Goal: Transaction & Acquisition: Obtain resource

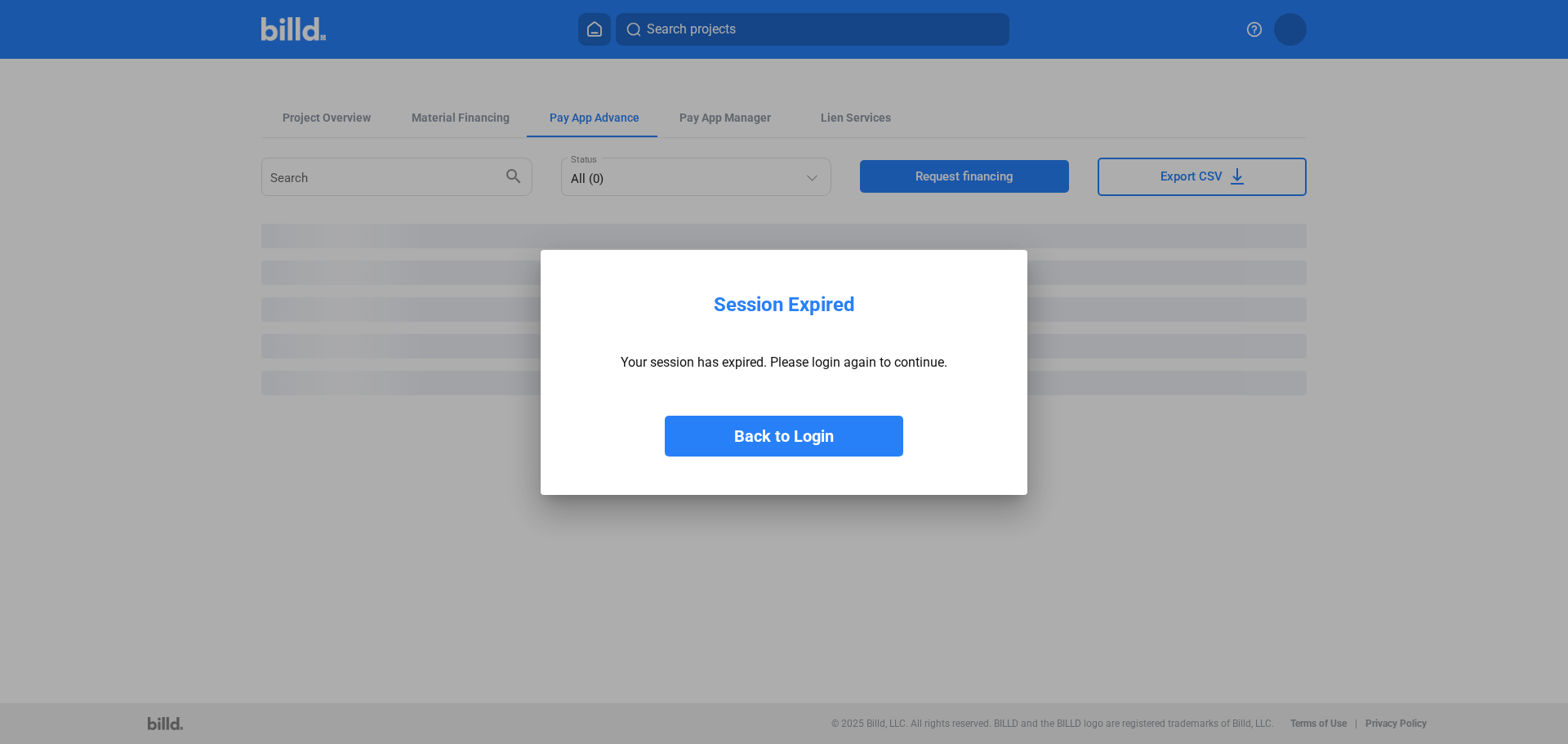
click at [827, 436] on button "Back to Login" at bounding box center [784, 436] width 239 height 41
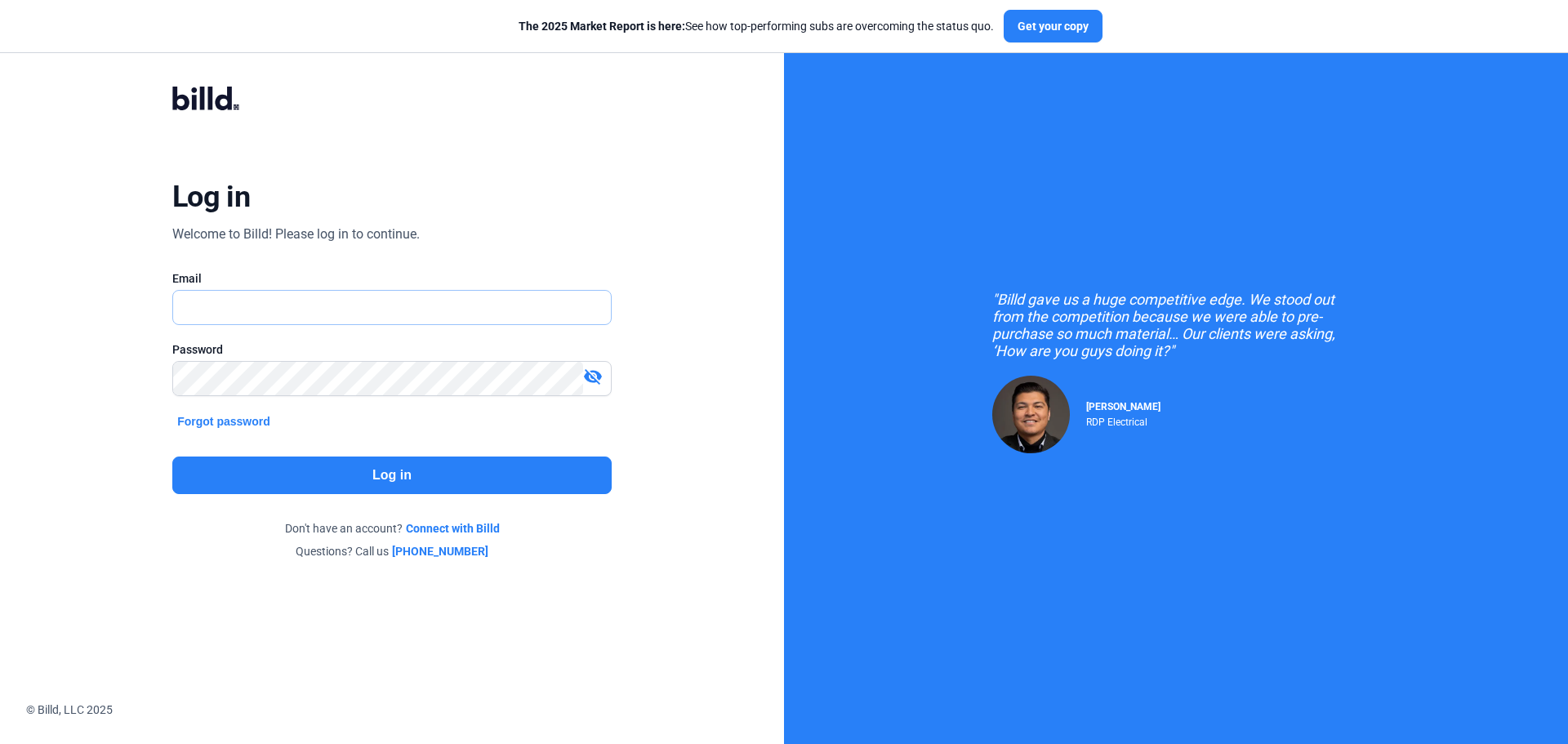
type input "[EMAIL_ADDRESS][DOMAIN_NAME]"
click at [395, 478] on button "Log in" at bounding box center [392, 475] width 439 height 38
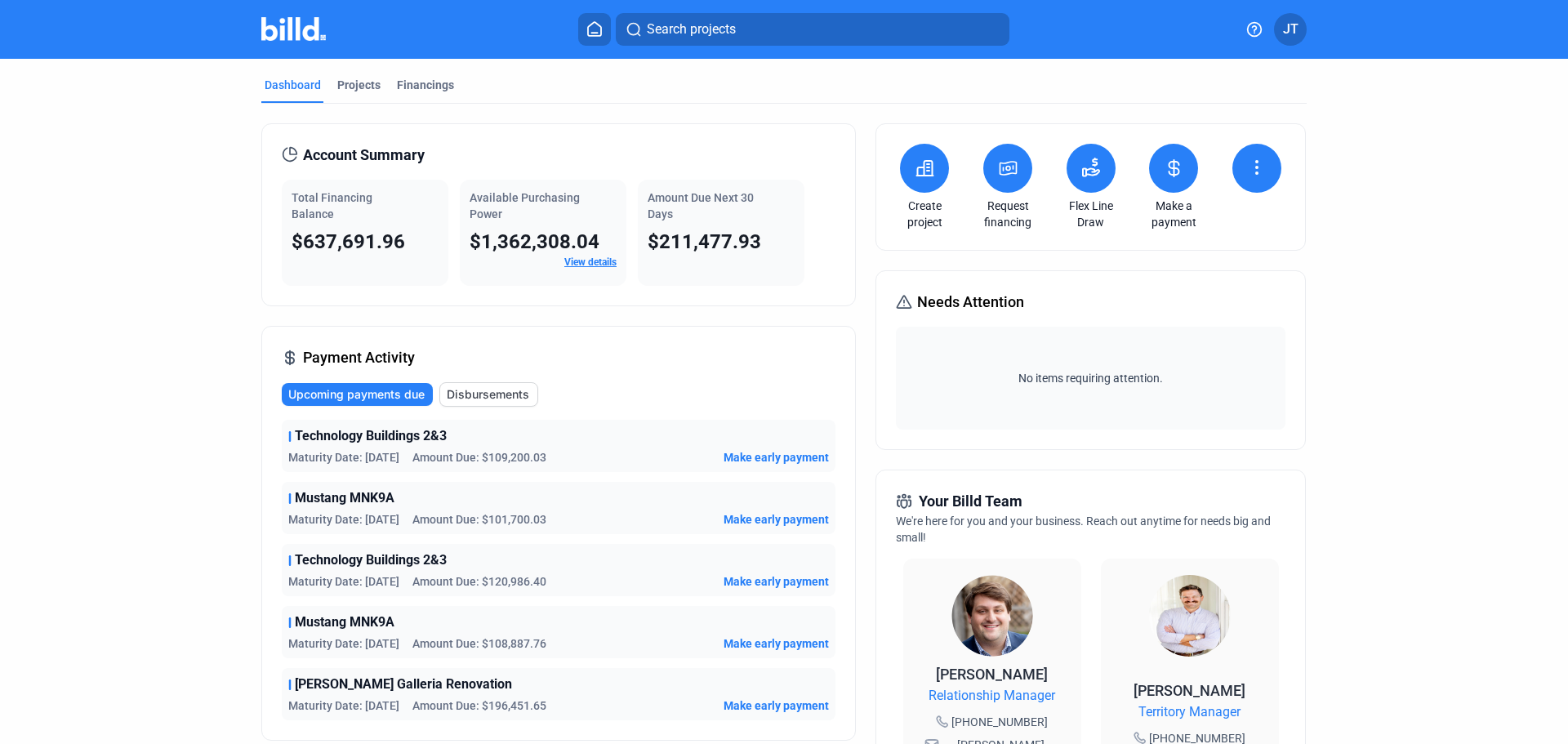
click at [160, 450] on dashboard "Dashboard Projects Financings Account Summary Total Financing Balance $637,691.…" at bounding box center [784, 623] width 1411 height 1129
click at [147, 343] on dashboard "Dashboard Projects Financings Account Summary Total Financing Balance $637,691.…" at bounding box center [784, 623] width 1411 height 1129
click at [357, 92] on div "Projects" at bounding box center [358, 85] width 43 height 16
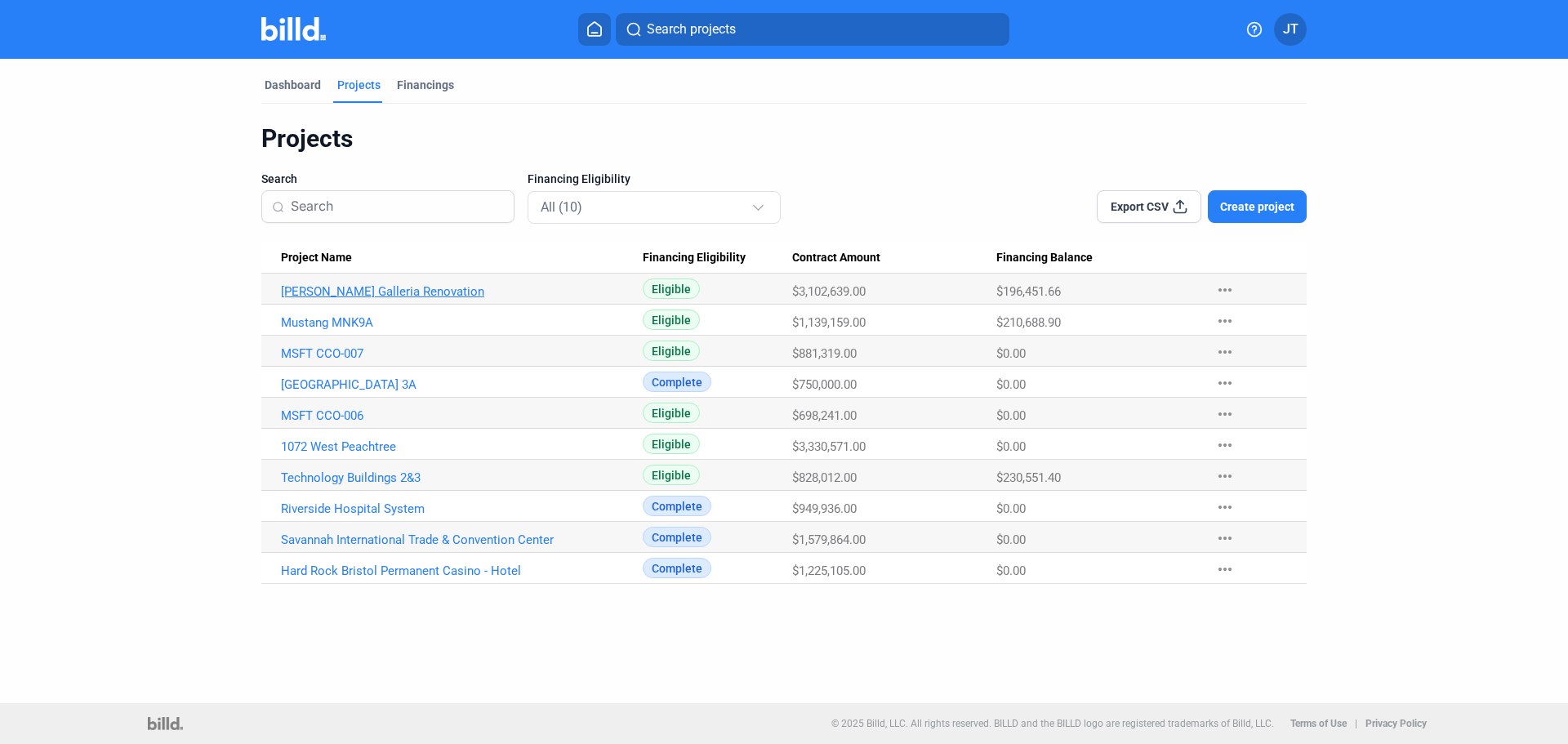
click at [367, 296] on link "[PERSON_NAME] Galleria Renovation" at bounding box center [461, 291] width 362 height 15
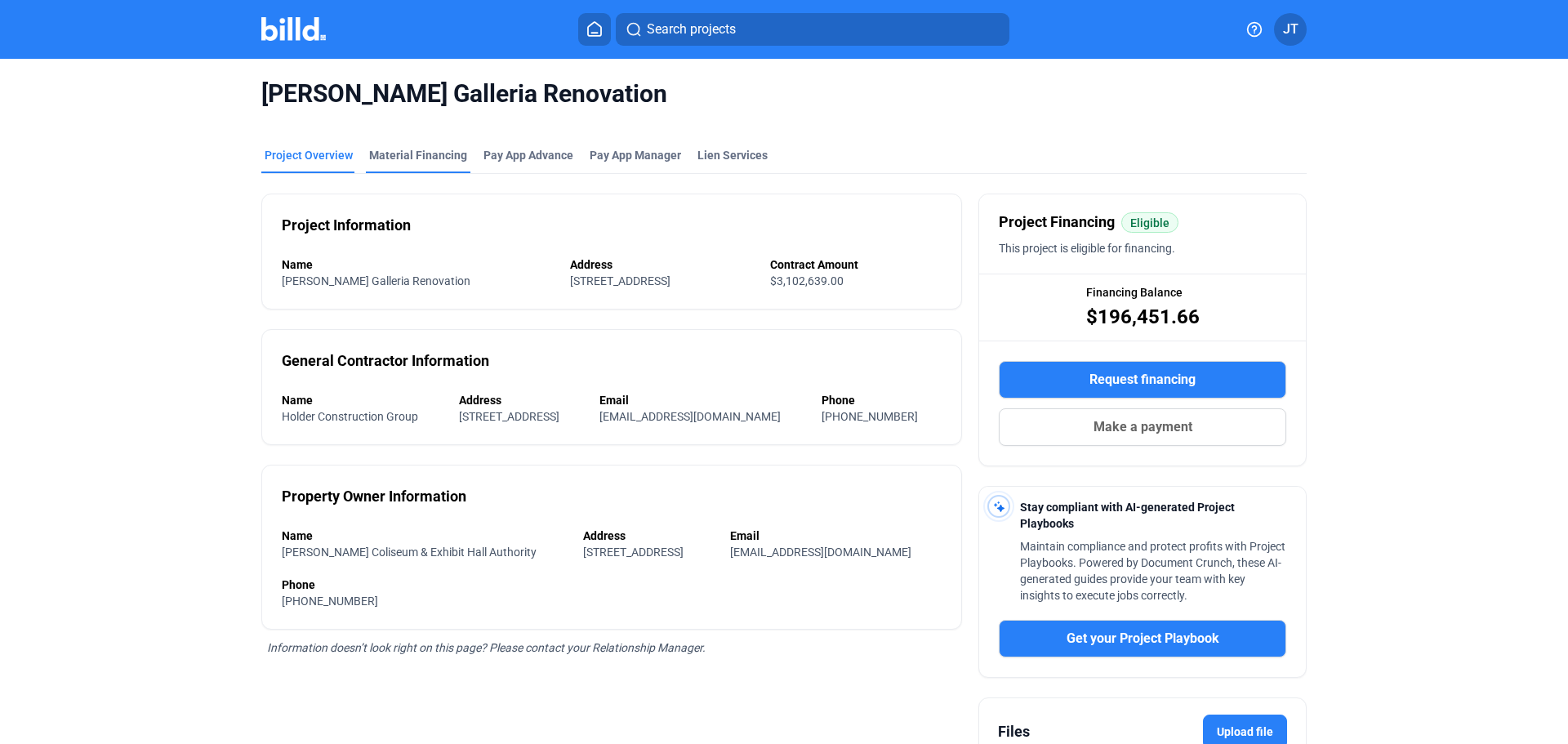
click at [420, 159] on div "Material Financing" at bounding box center [418, 155] width 98 height 16
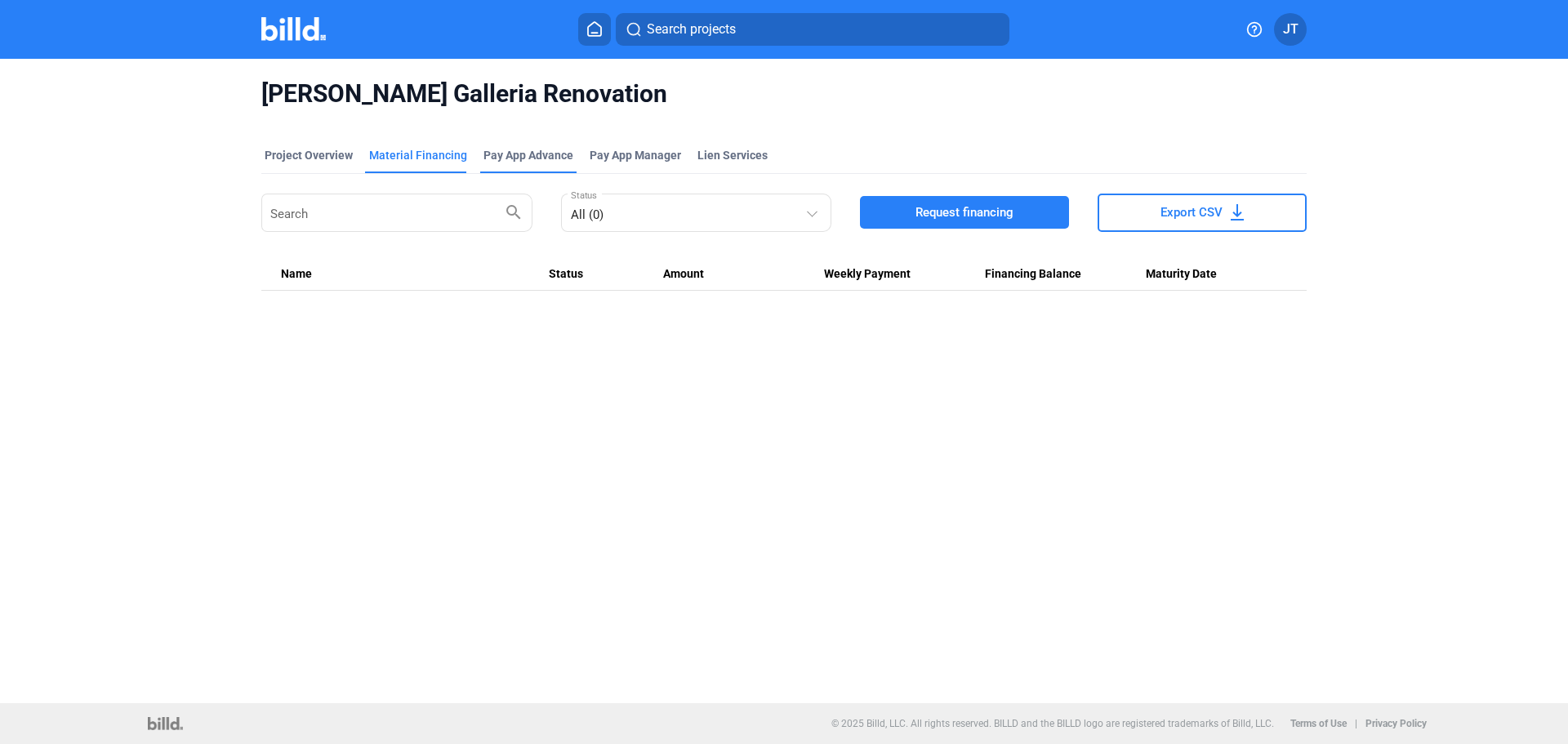
click at [514, 157] on div "Pay App Advance" at bounding box center [528, 155] width 90 height 16
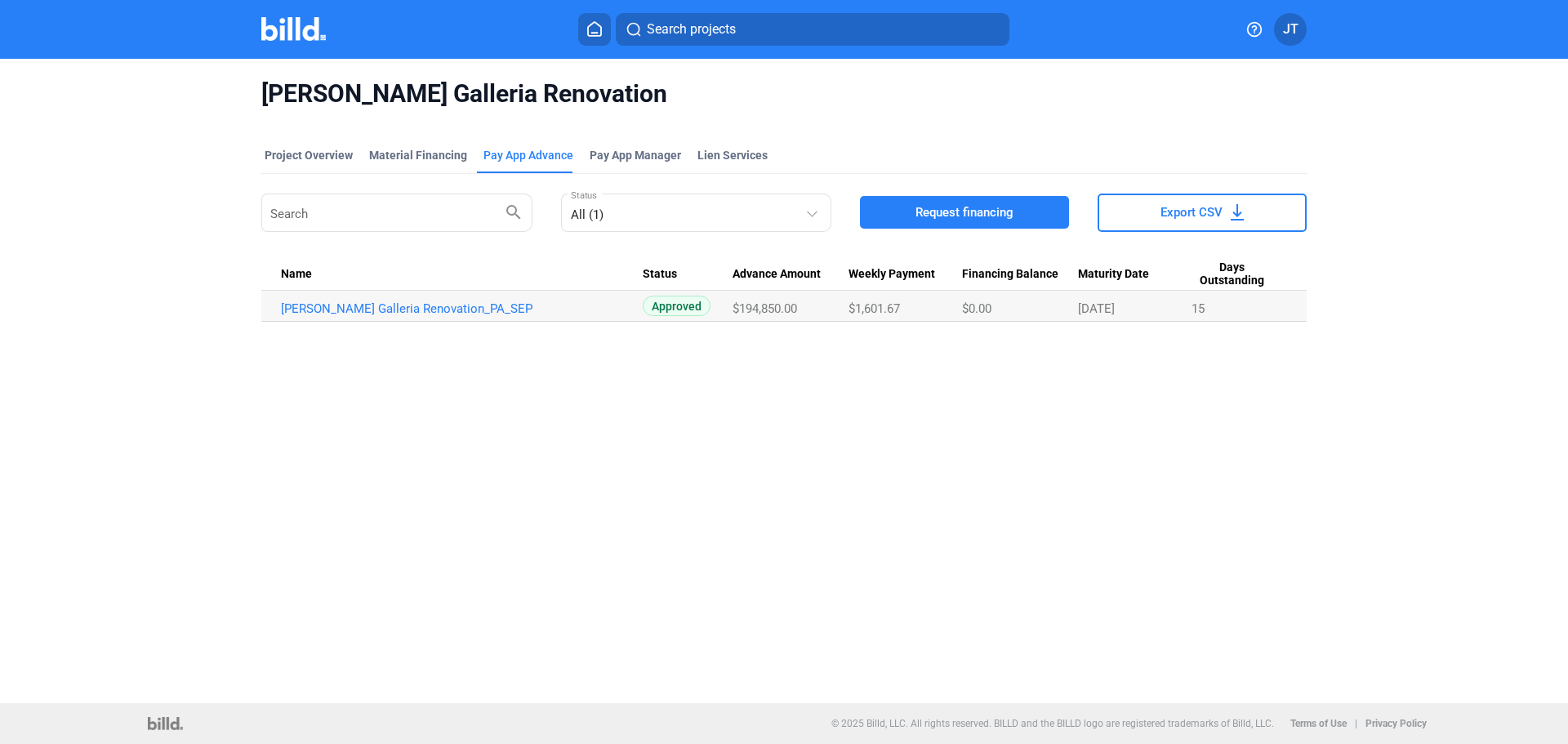
click at [982, 222] on button "Request financing" at bounding box center [964, 213] width 209 height 33
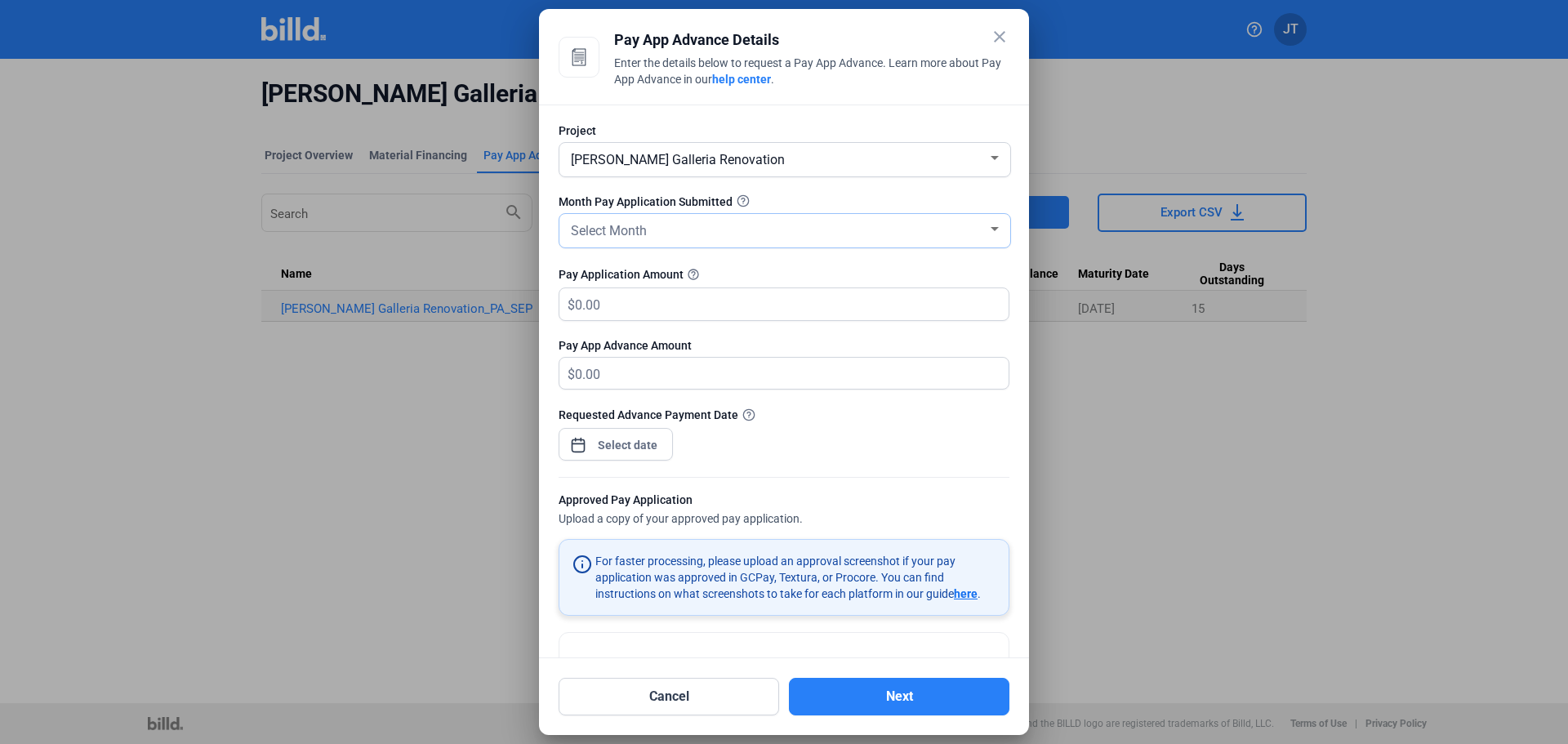
click at [874, 225] on div "Select Month" at bounding box center [777, 230] width 420 height 23
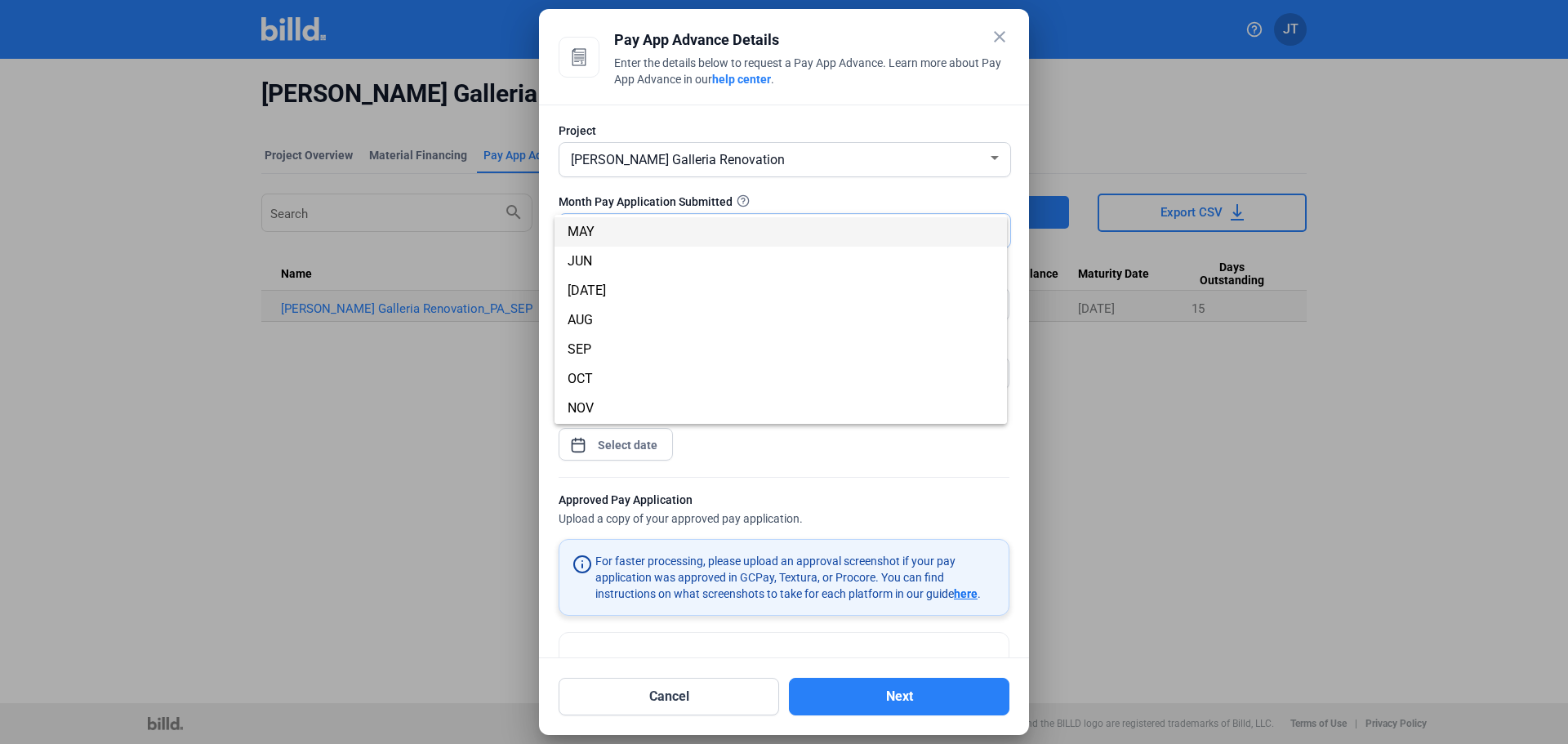
scroll to position [144, 0]
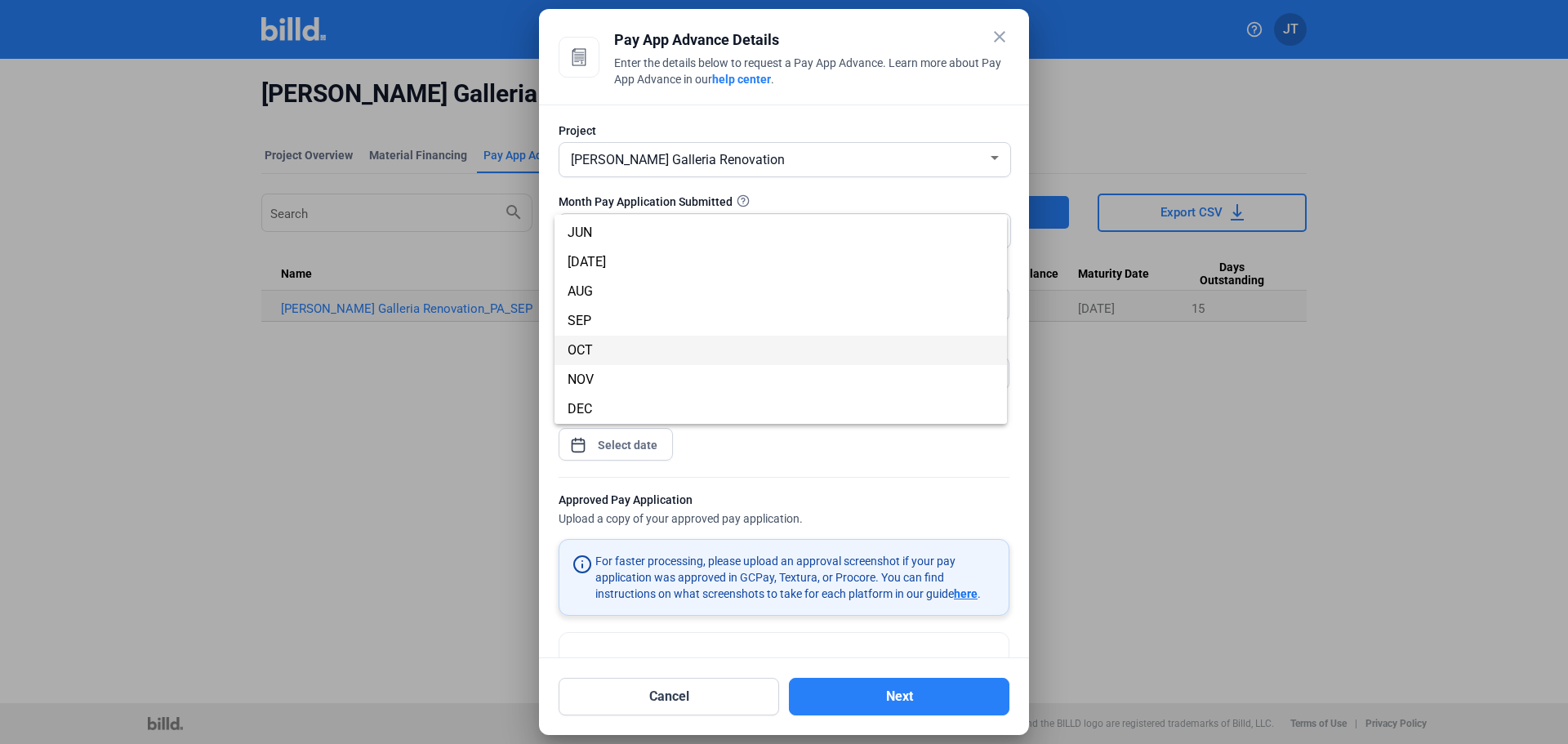
click at [580, 355] on span "OCT" at bounding box center [580, 349] width 25 height 16
drag, startPoint x: 711, startPoint y: 301, endPoint x: 503, endPoint y: 314, distance: 208.4
click at [503, 314] on div "close Pay App Advance Details Enter the details below to request a Pay App Adva…" at bounding box center [784, 372] width 1568 height 744
type input "219,150"
click at [620, 439] on div "close Pay App Advance Details Enter the details below to request a Pay App Adva…" at bounding box center [784, 372] width 1568 height 744
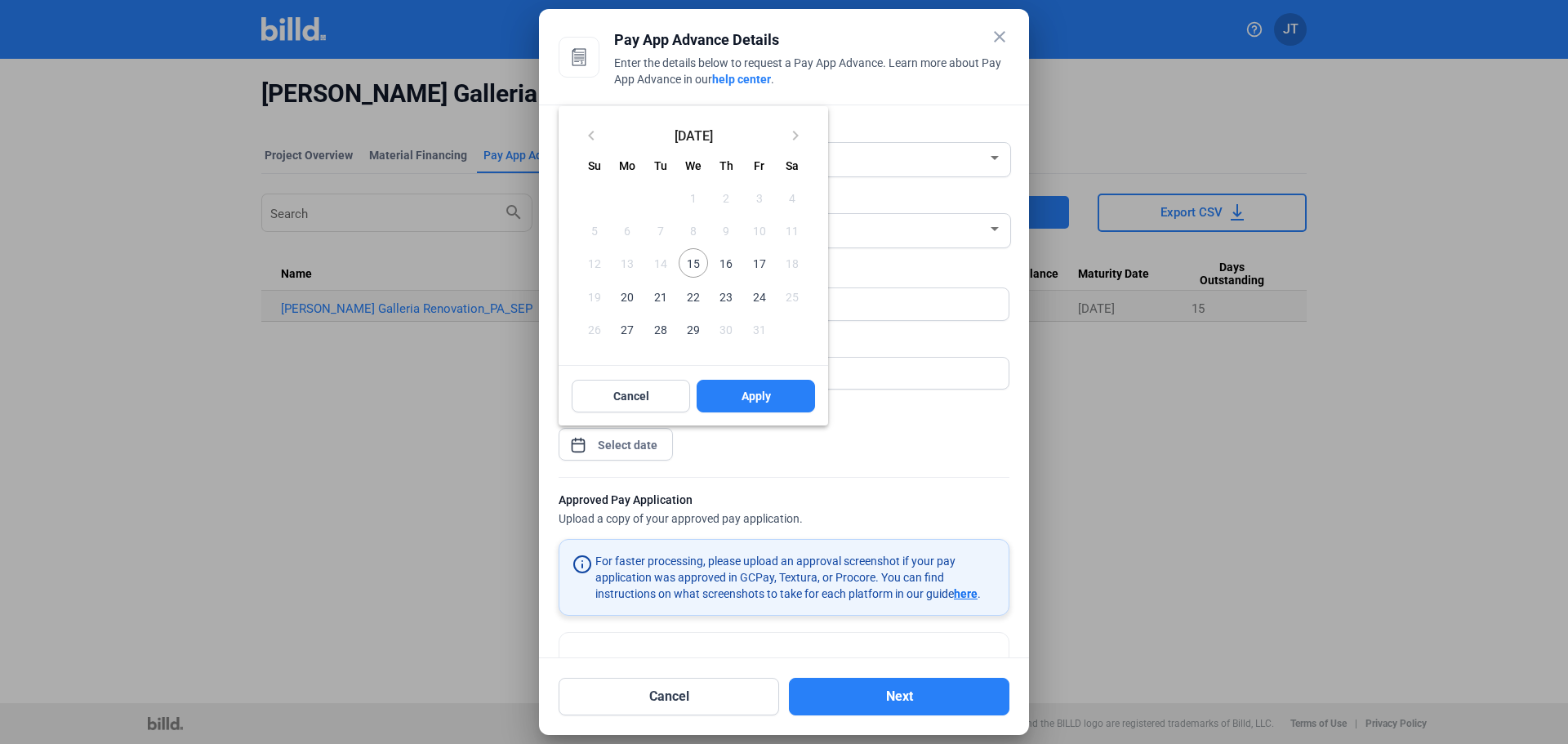
click at [722, 264] on span "16" at bounding box center [726, 263] width 29 height 29
click at [751, 390] on span "Apply" at bounding box center [757, 396] width 29 height 16
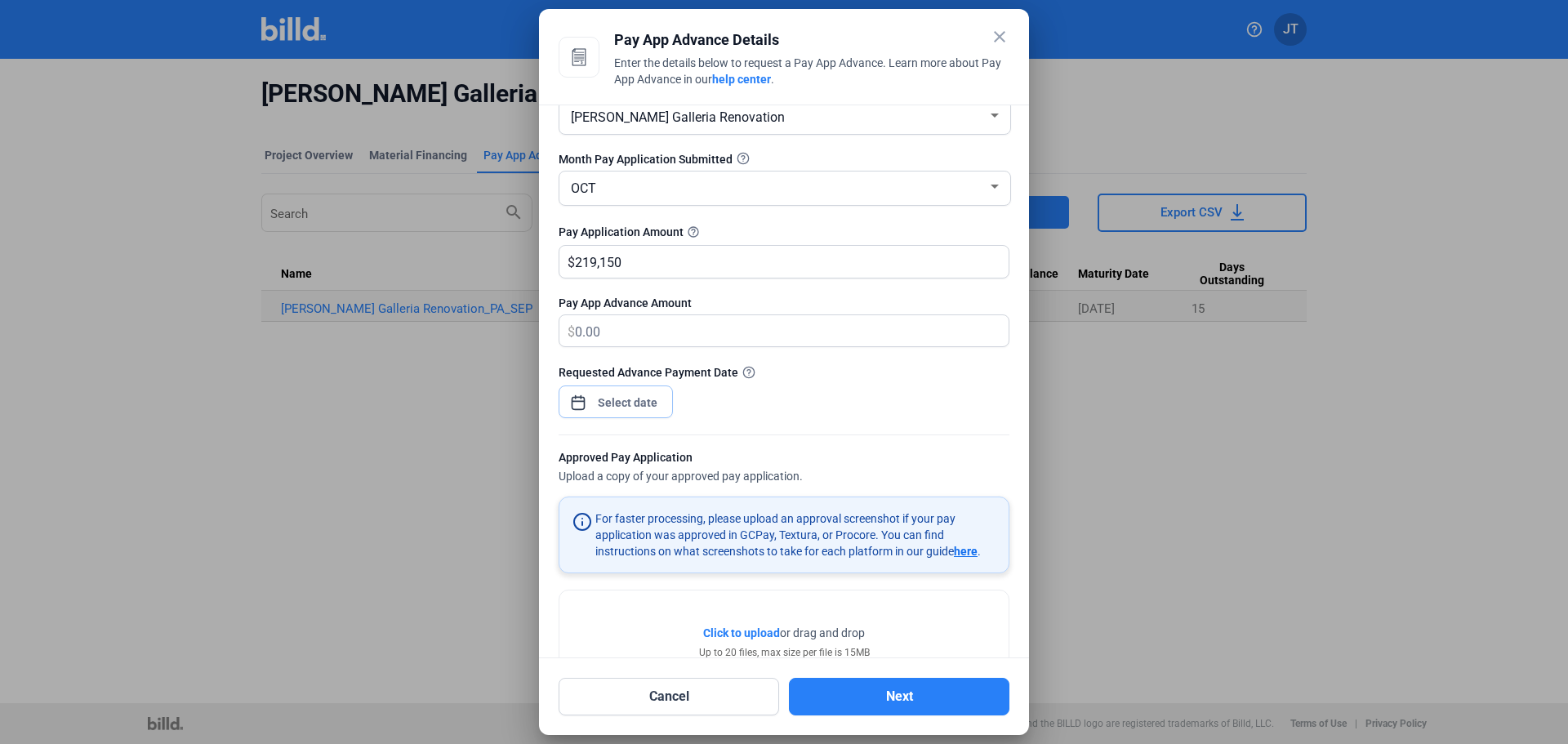
scroll to position [82, 0]
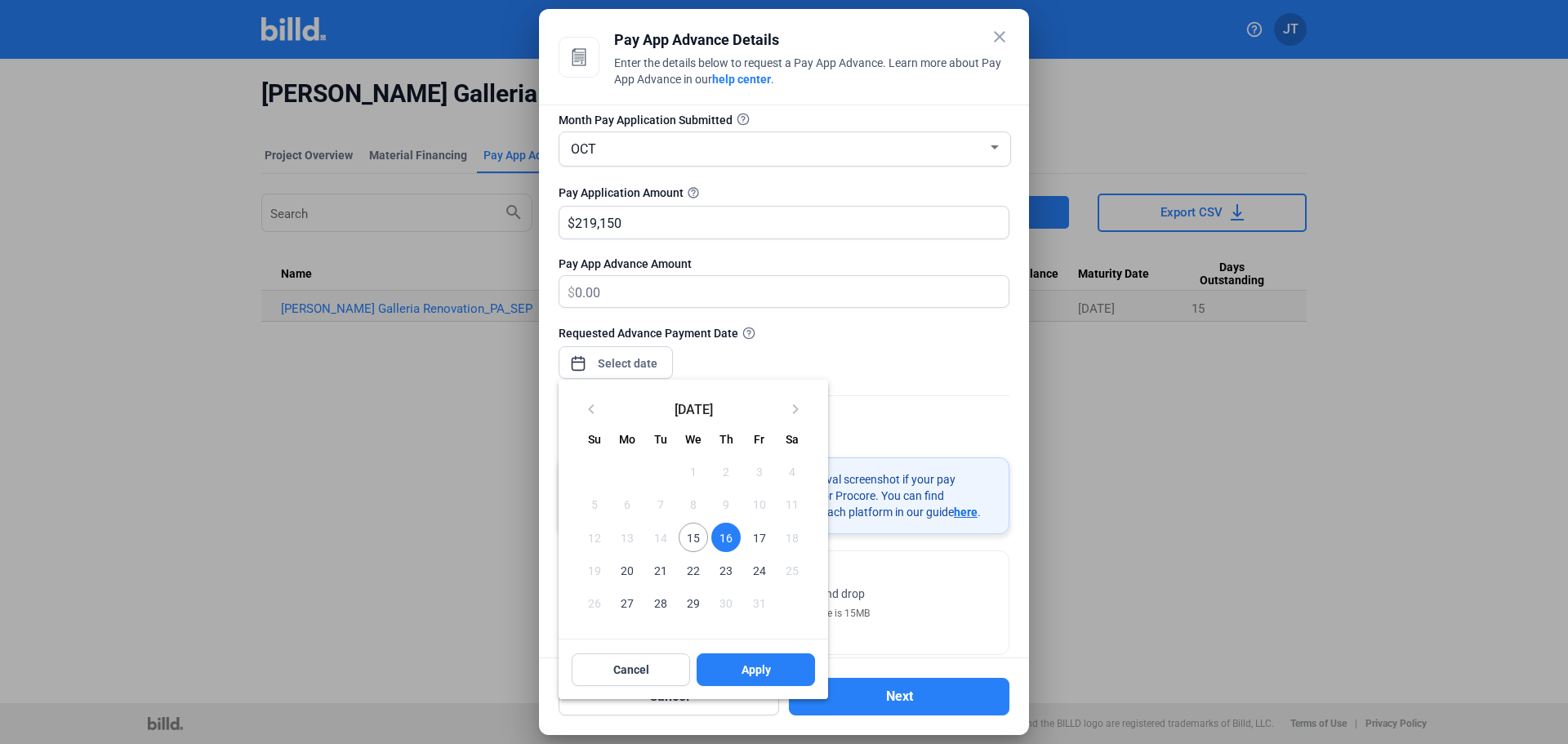
click at [950, 365] on div at bounding box center [784, 372] width 1568 height 744
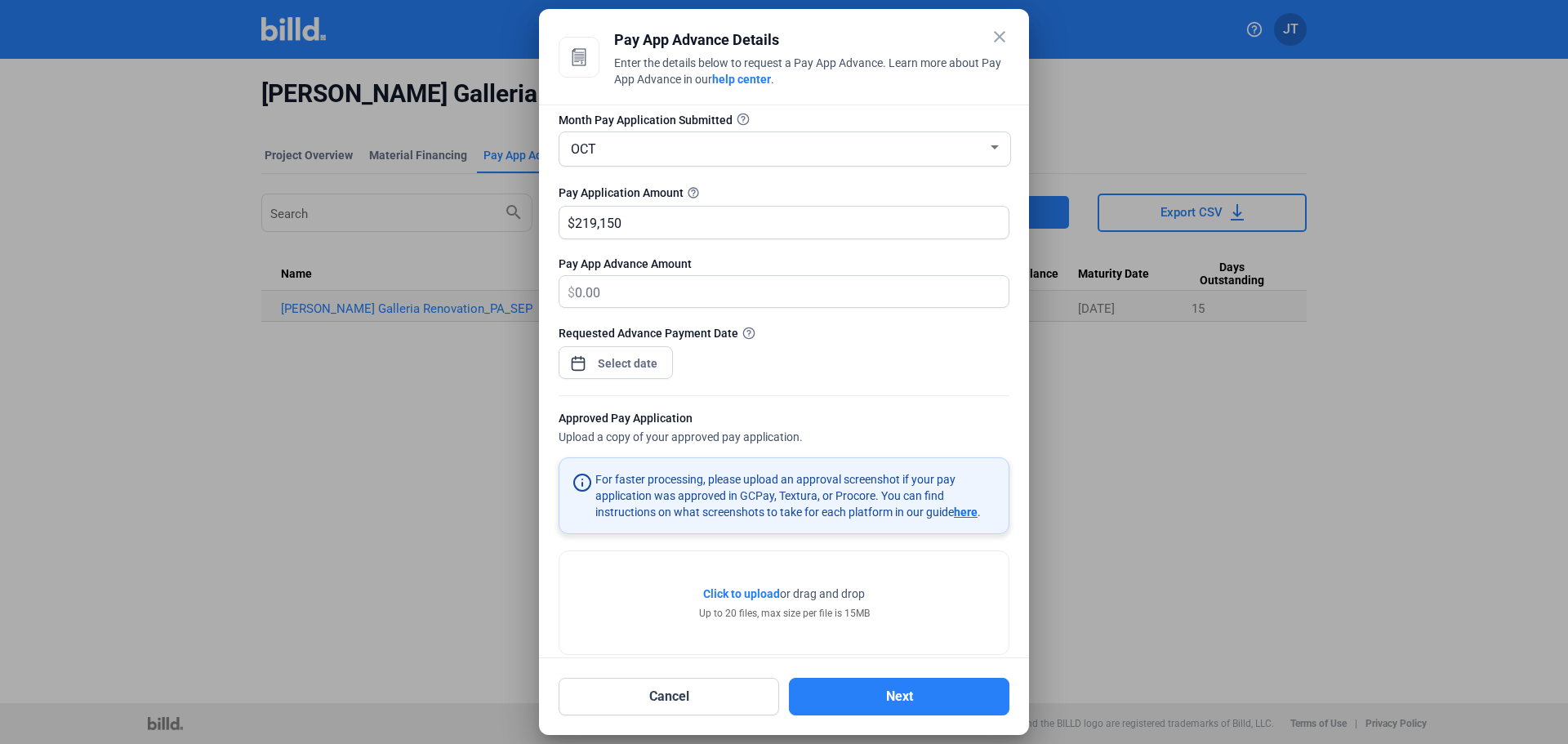
click at [968, 523] on mat-card "For faster processing, please upload an approval screenshot if your pay applica…" at bounding box center [784, 495] width 451 height 77
click at [971, 514] on span "here" at bounding box center [965, 512] width 24 height 13
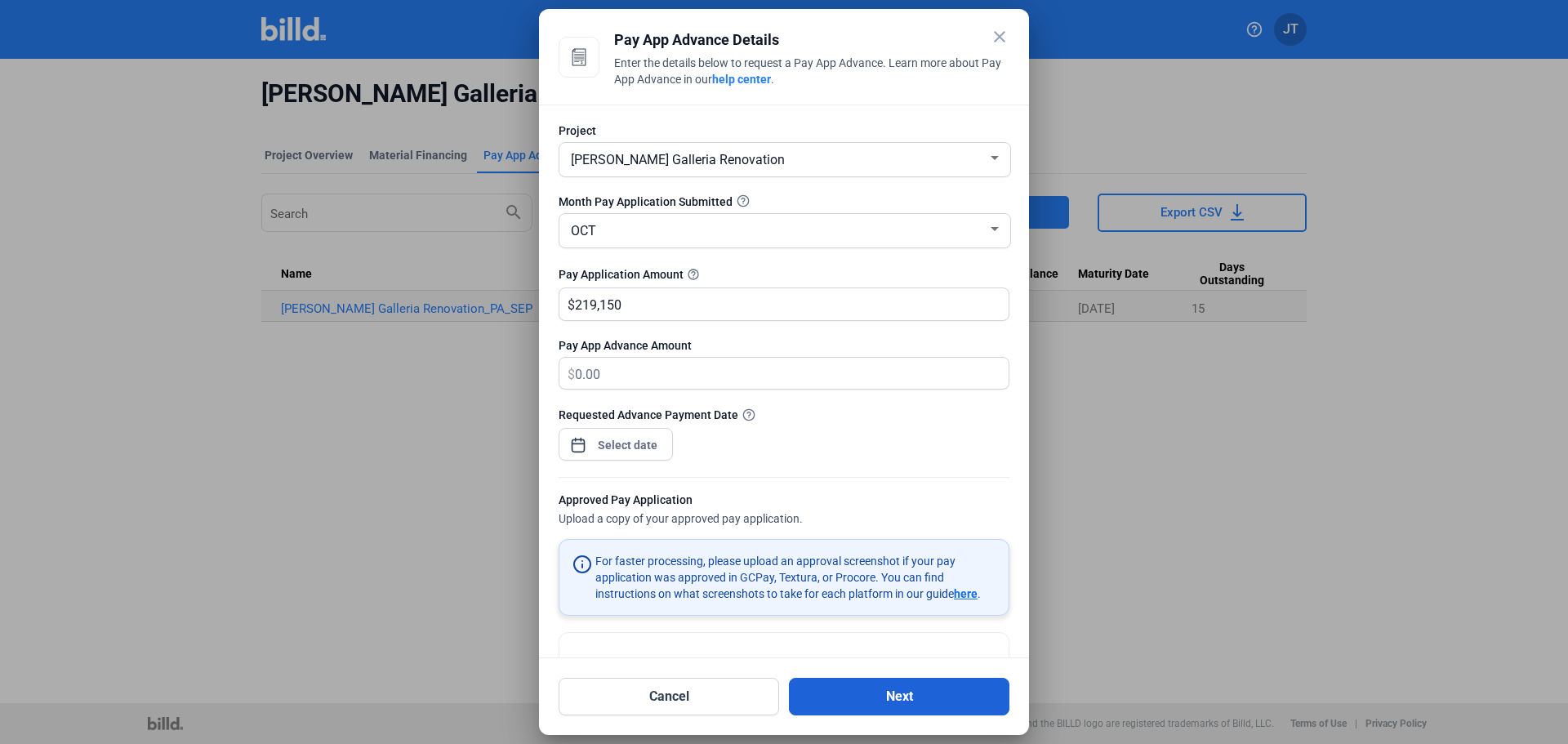
click at [923, 707] on button "Next" at bounding box center [900, 697] width 221 height 38
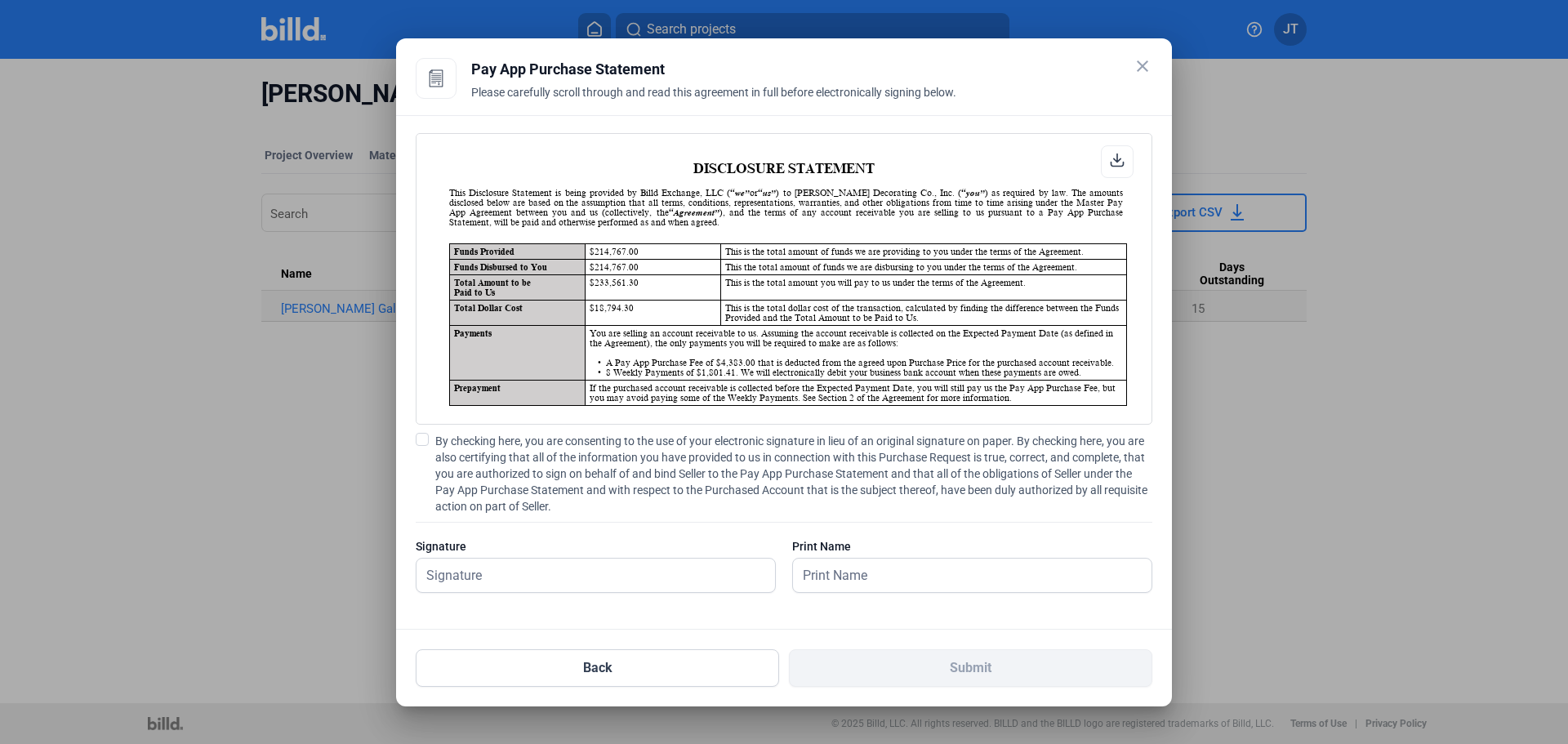
scroll to position [1, 0]
click at [591, 570] on input "text" at bounding box center [595, 575] width 358 height 34
type input "[PERSON_NAME]"
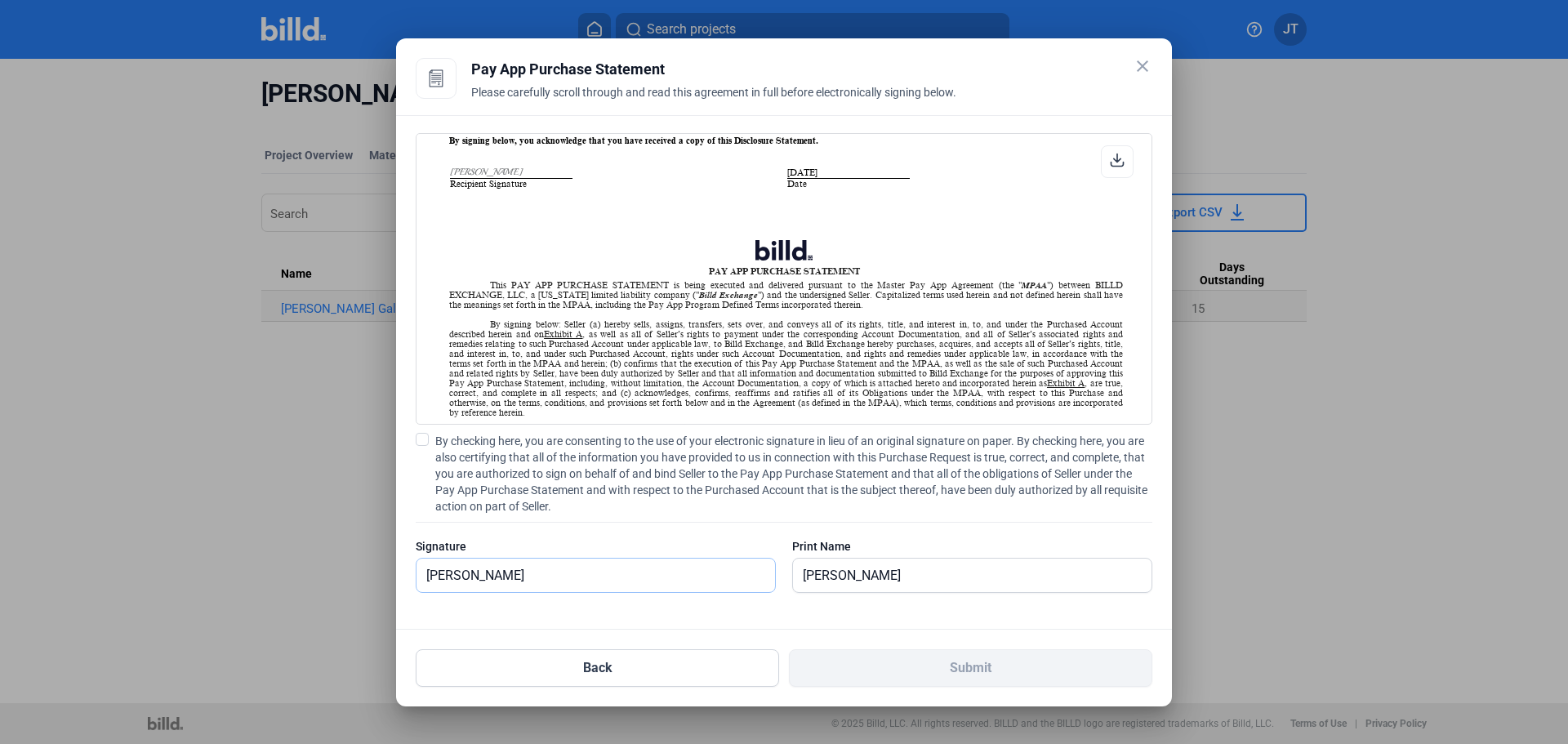
scroll to position [326, 0]
click at [424, 436] on span at bounding box center [422, 439] width 13 height 13
click at [0, 0] on input "By checking here, you are consenting to the use of your electronic signature in…" at bounding box center [0, 0] width 0 height 0
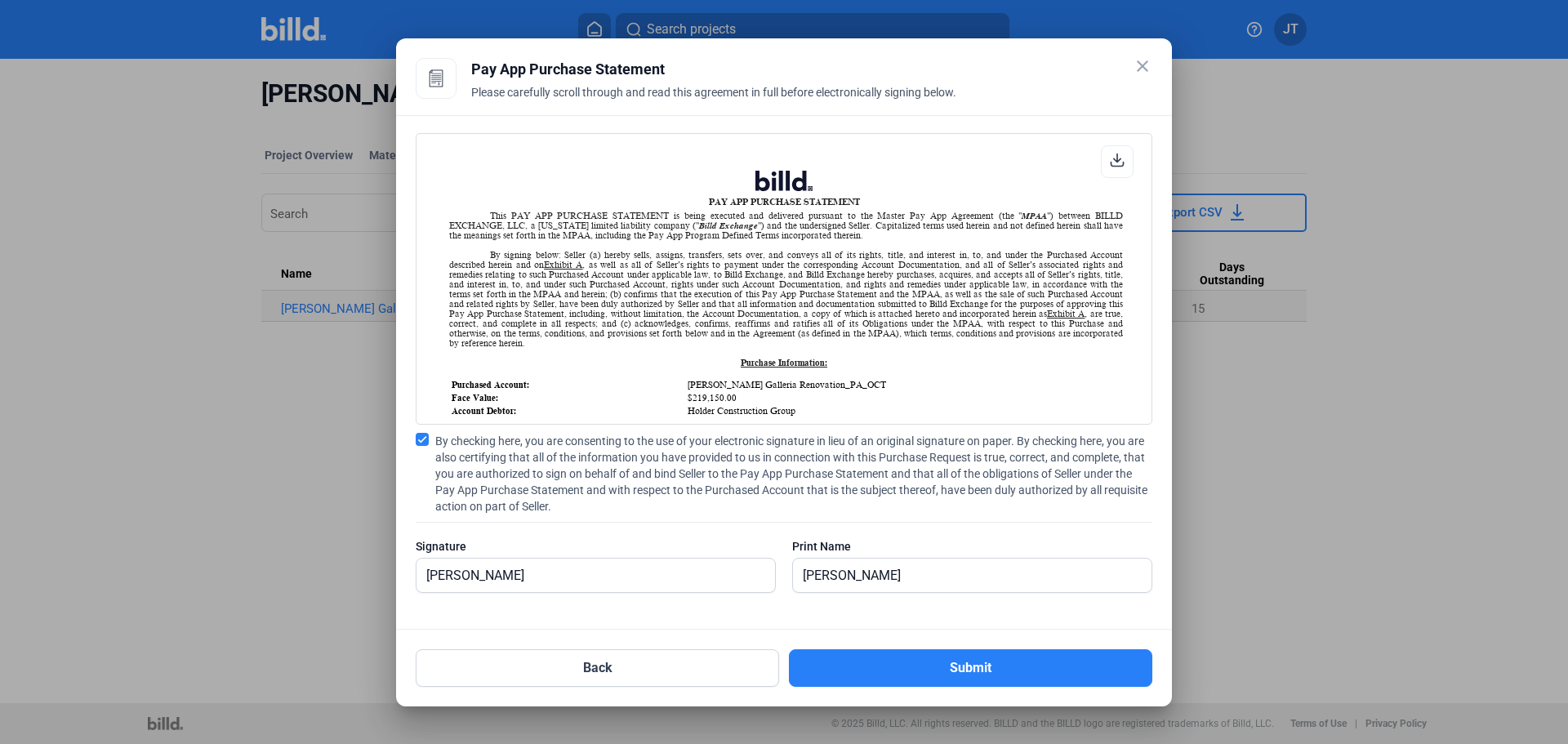
scroll to position [817, 0]
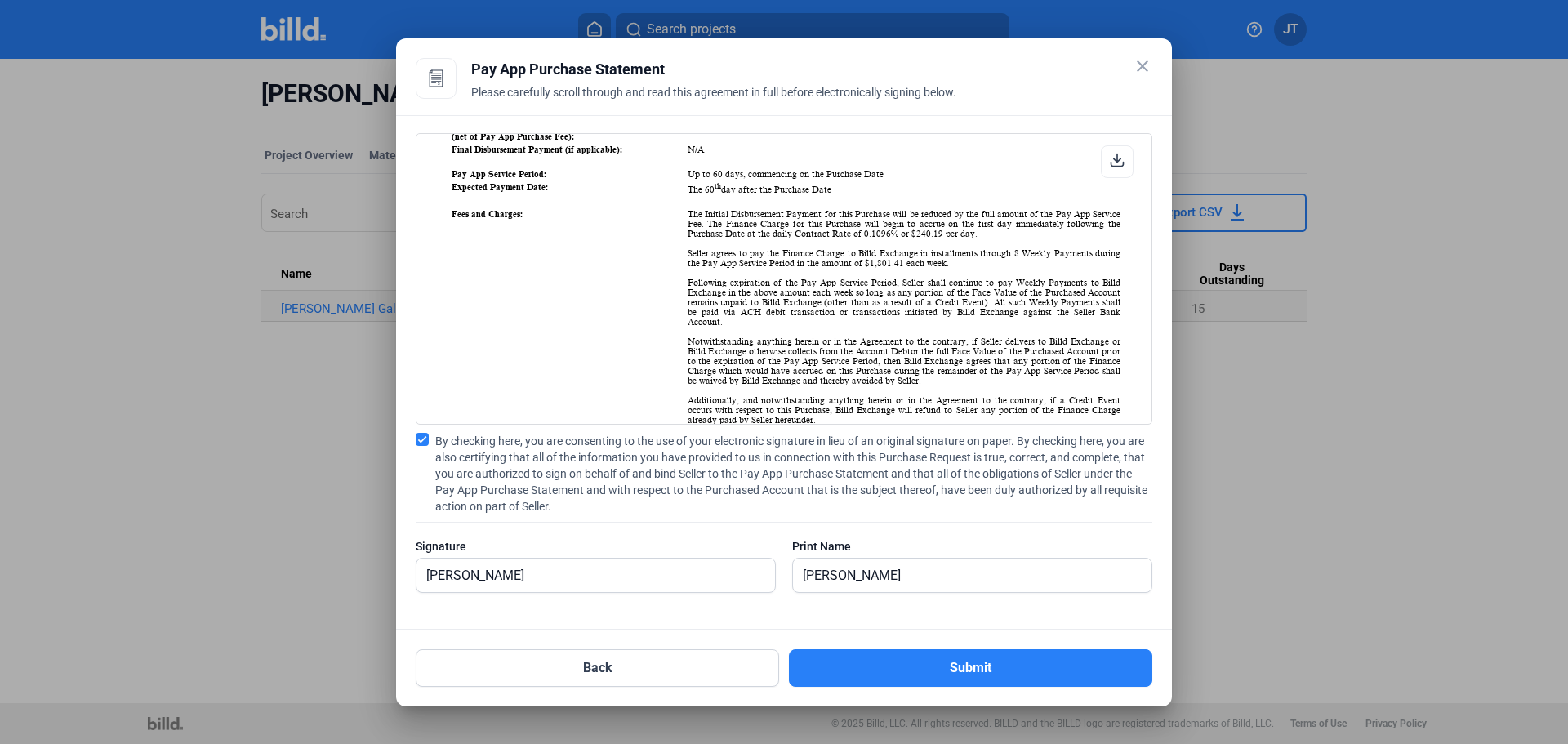
click at [989, 692] on mat-dialog-container "close Pay App Purchase Statement Please carefully scroll through and read this …" at bounding box center [784, 372] width 776 height 668
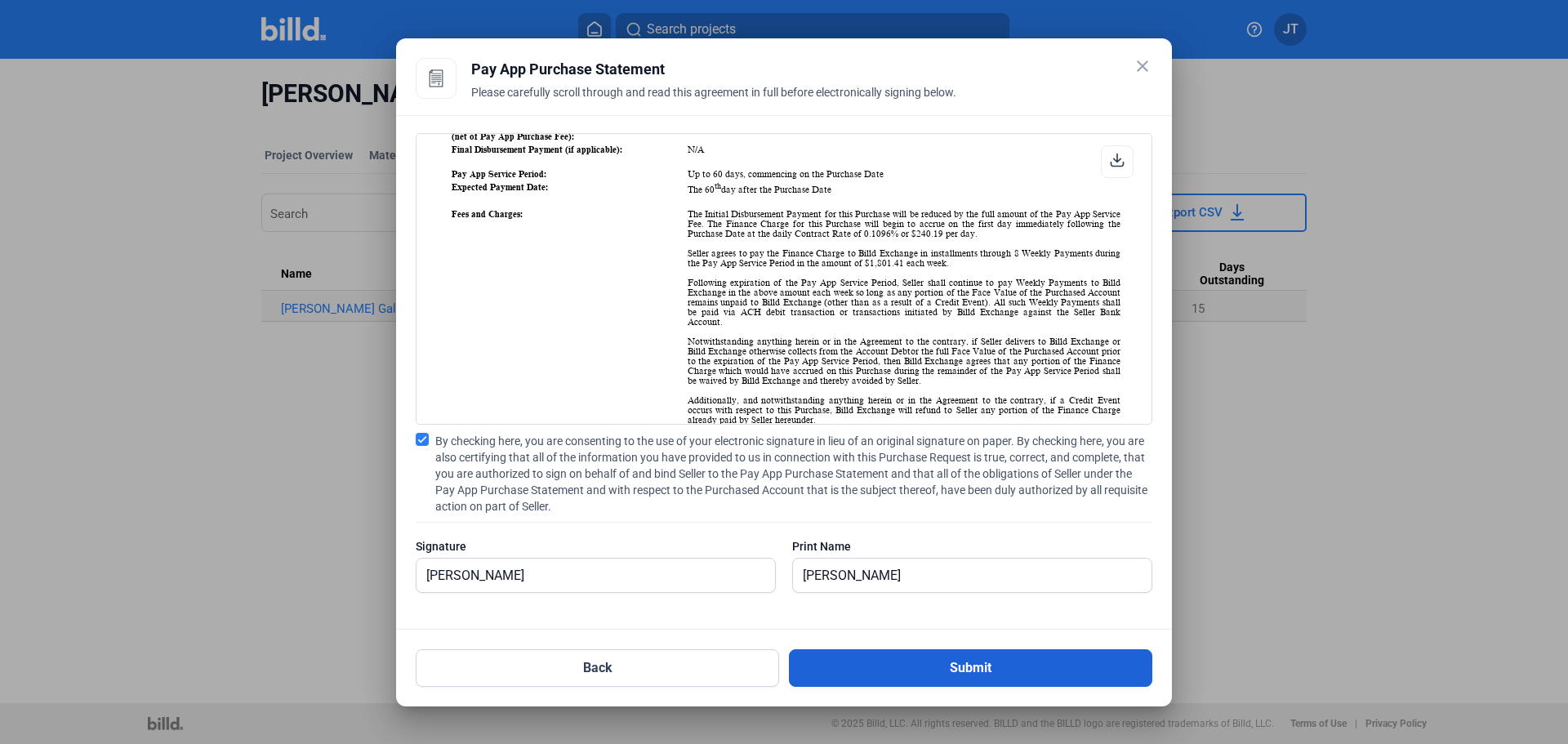
click at [1000, 671] on button "Submit" at bounding box center [971, 668] width 363 height 38
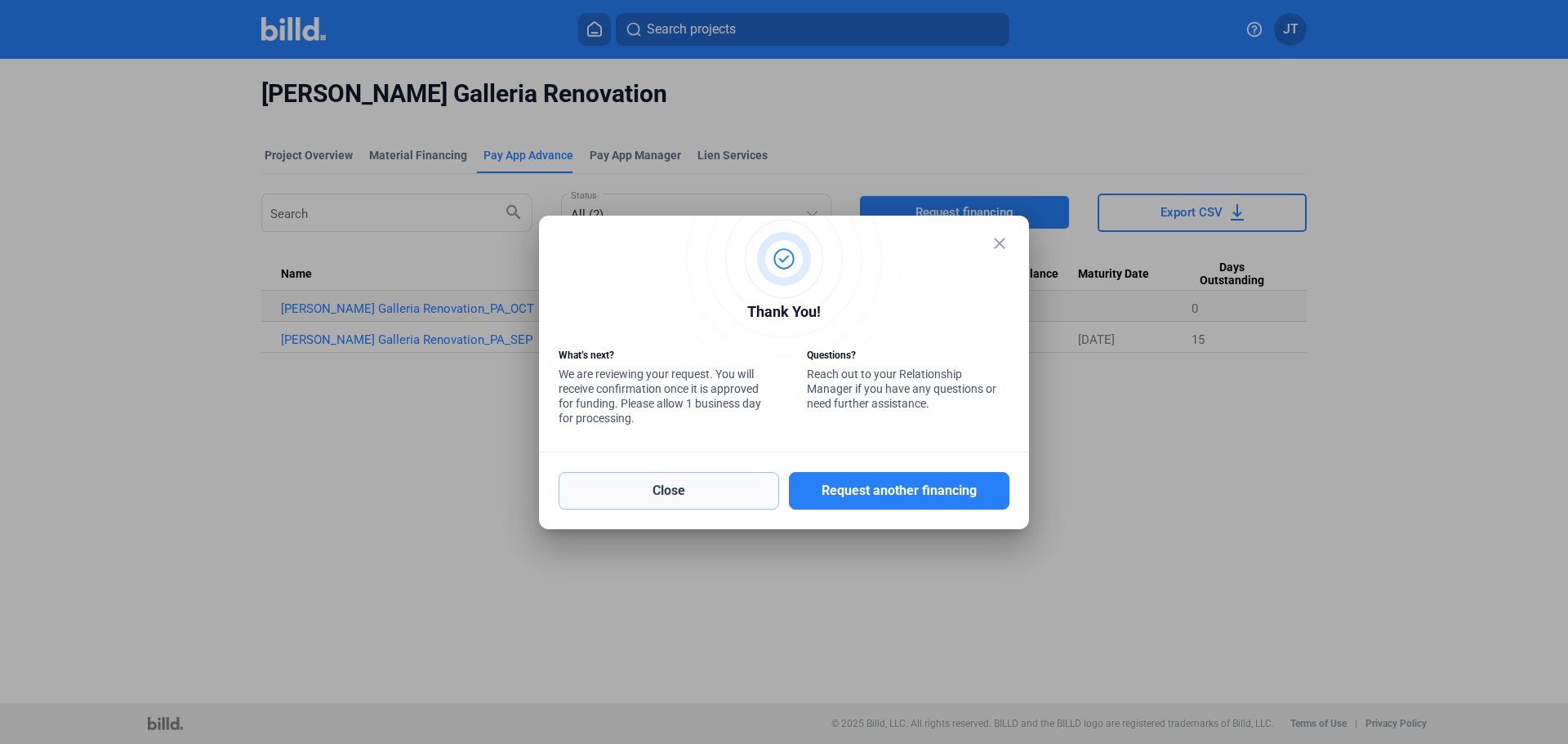
click at [707, 486] on button "Close" at bounding box center [669, 491] width 221 height 38
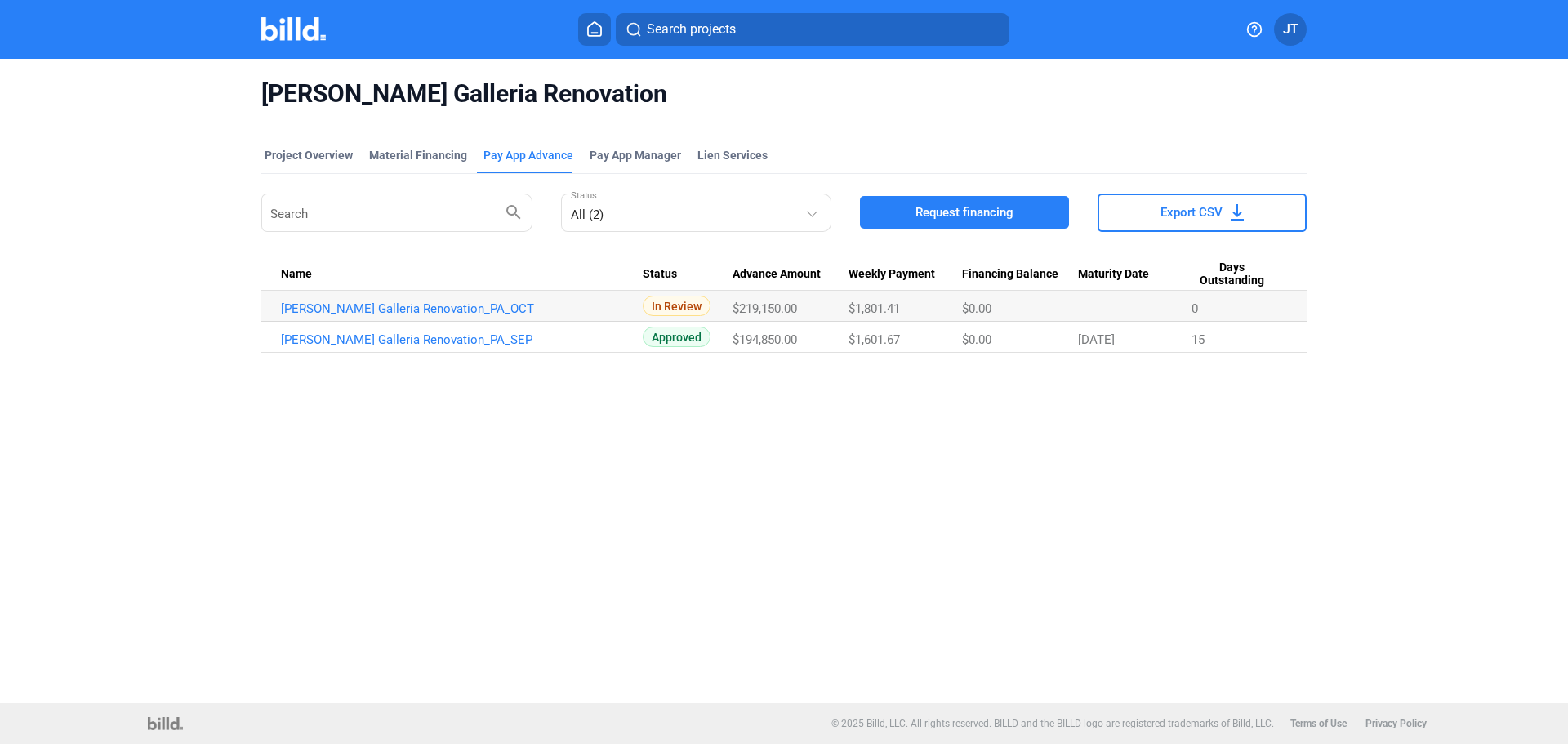
click at [693, 545] on div "[PERSON_NAME] Galleria Renovation Project Overview Material Financing Pay App A…" at bounding box center [784, 381] width 1568 height 644
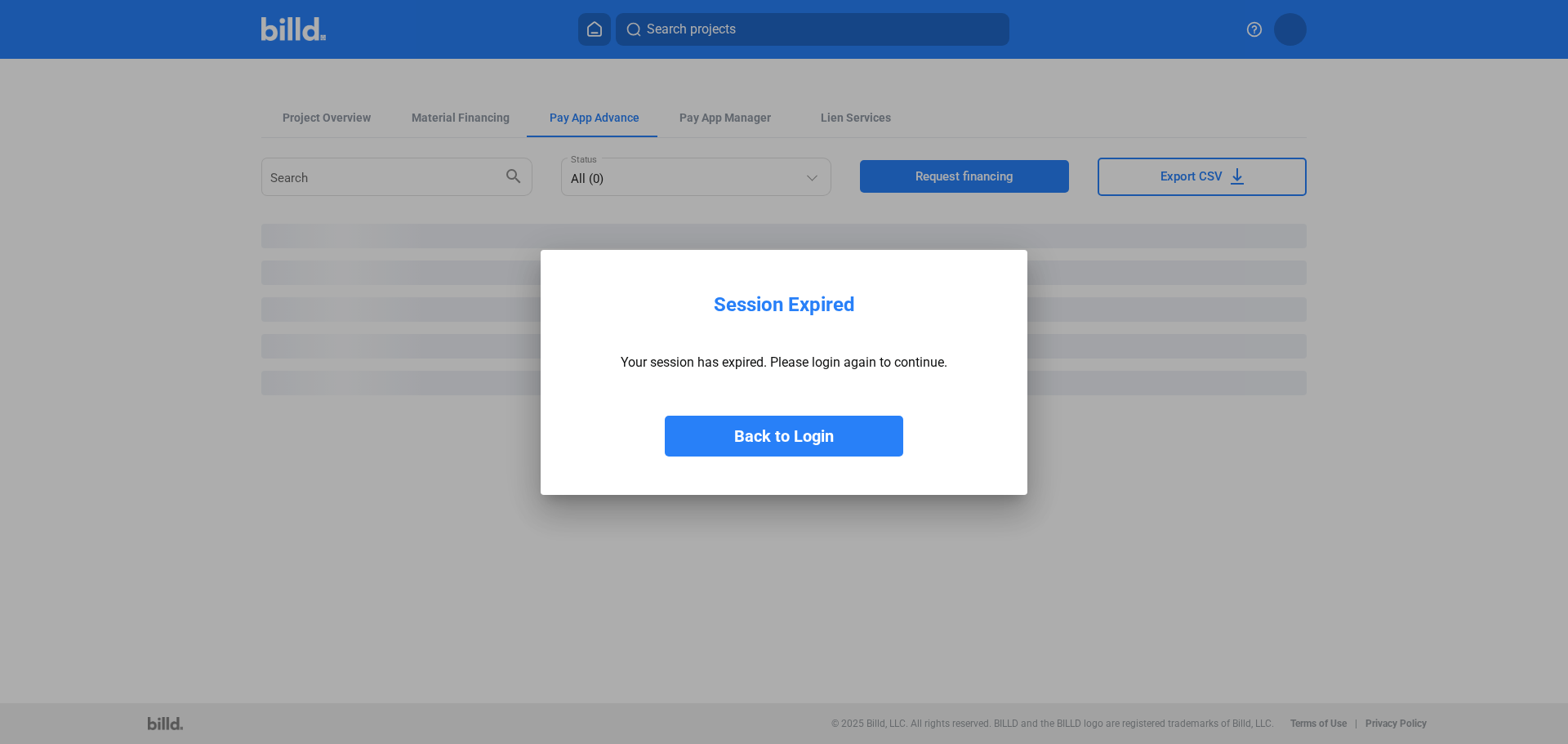
click at [781, 441] on button "Back to Login" at bounding box center [784, 436] width 239 height 41
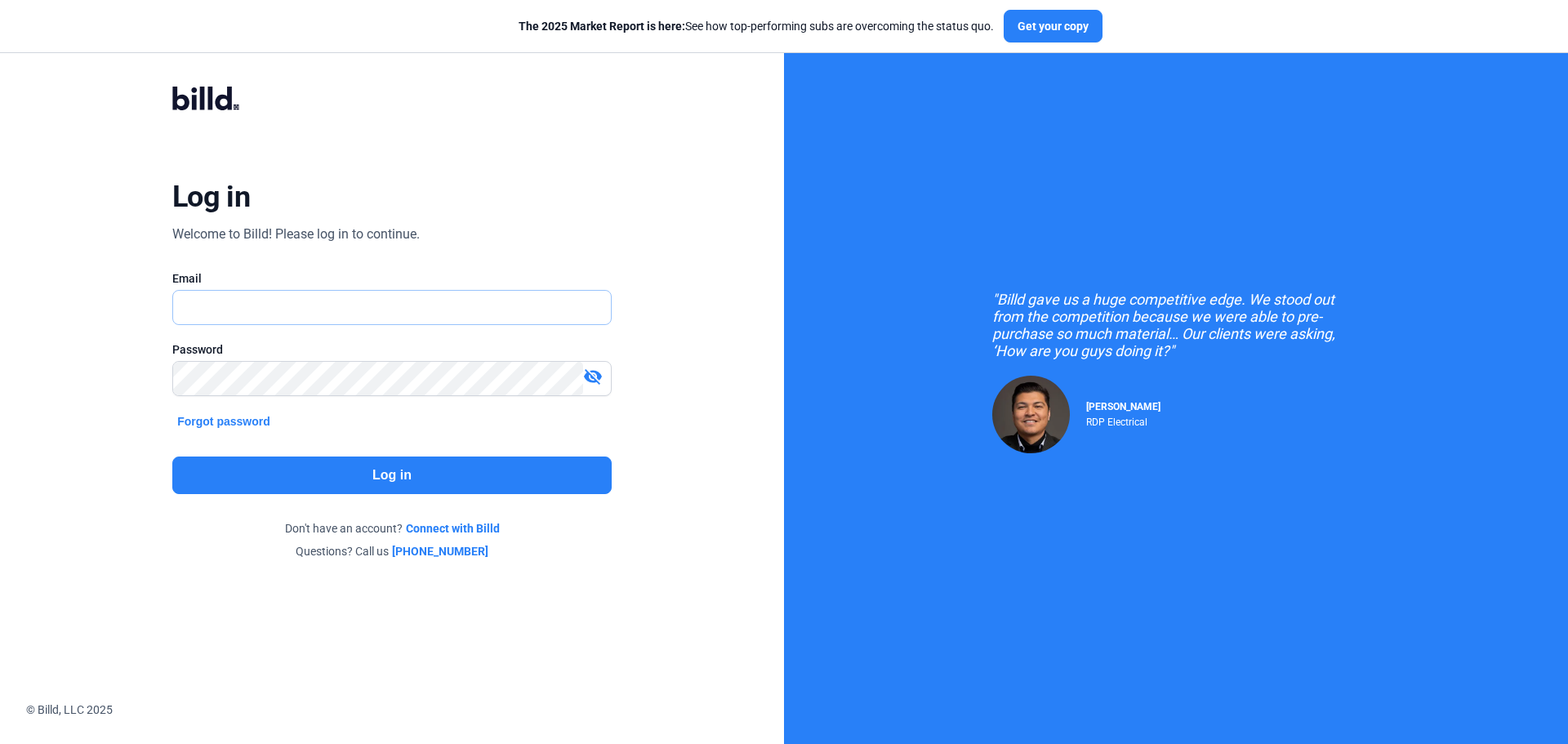
type input "[EMAIL_ADDRESS][DOMAIN_NAME]"
click at [364, 464] on button "Log in" at bounding box center [392, 475] width 439 height 38
